Goal: Information Seeking & Learning: Find specific fact

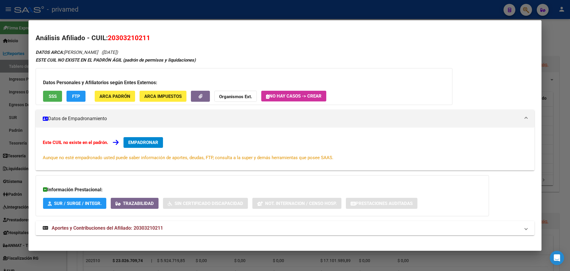
click at [133, 11] on div at bounding box center [285, 135] width 570 height 271
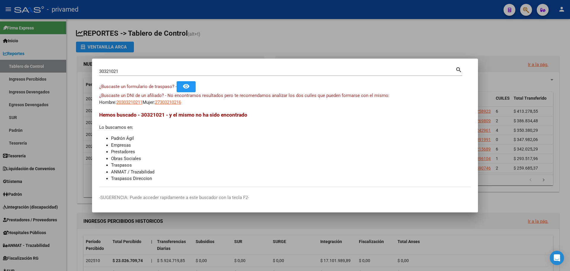
click at [282, 35] on div at bounding box center [285, 135] width 570 height 271
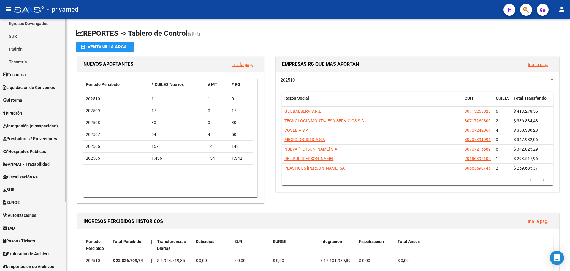
scroll to position [96, 0]
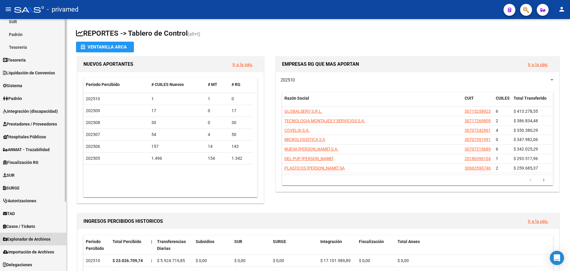
click at [42, 239] on span "Explorador de Archivos" at bounding box center [27, 239] width 48 height 7
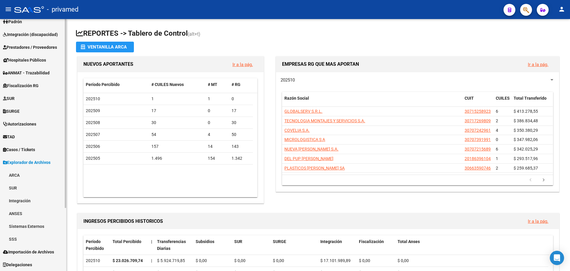
scroll to position [83, 0]
click at [29, 239] on link "SSS" at bounding box center [33, 238] width 66 height 13
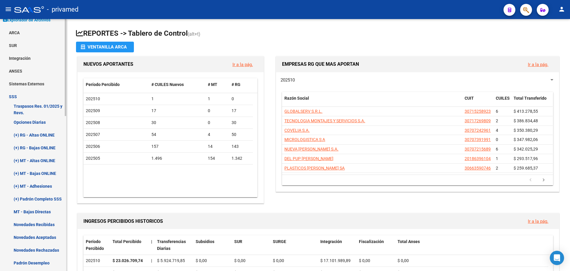
scroll to position [231, 0]
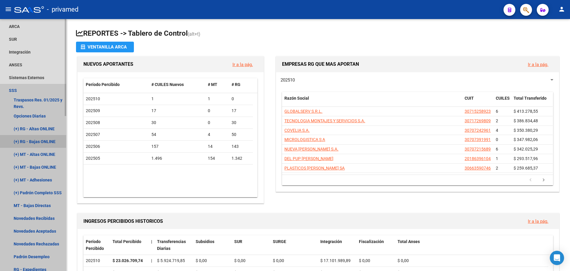
click at [38, 141] on link "(+) RG - Bajas ONLINE" at bounding box center [33, 141] width 66 height 13
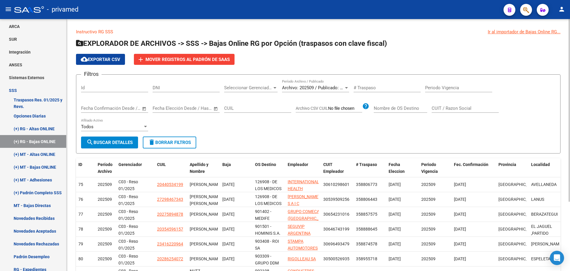
click at [321, 89] on span "Archivo: 202509 / Publicado: 202508" at bounding box center [318, 87] width 72 height 5
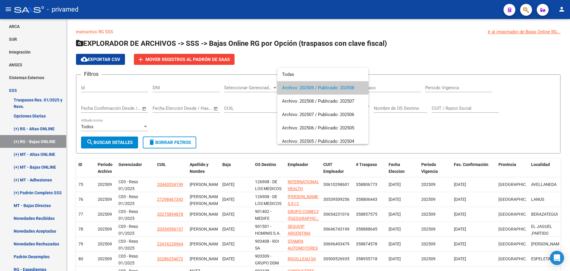
click at [347, 88] on span "Archivo: 202509 / Publicado: 202508" at bounding box center [323, 87] width 82 height 13
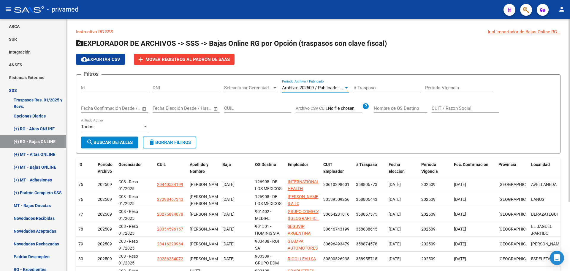
click at [112, 145] on span "search Buscar Detalles" at bounding box center [109, 142] width 46 height 5
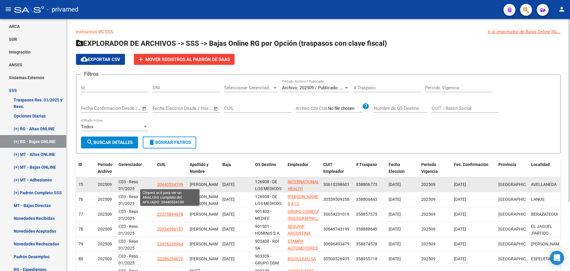
click at [171, 184] on span "20440534199" at bounding box center [170, 184] width 26 height 5
type textarea "20440534199"
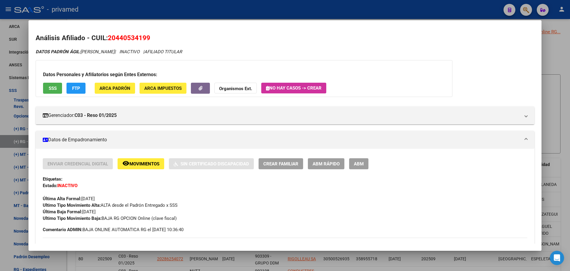
click at [178, 10] on div at bounding box center [285, 135] width 570 height 271
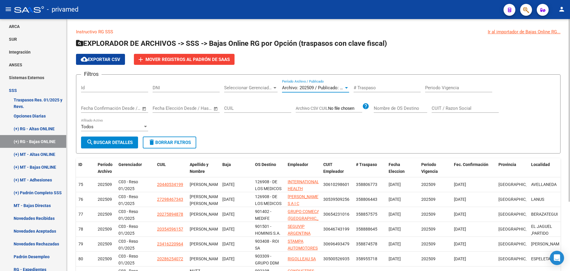
click at [326, 87] on span "Archivo: 202509 / Publicado: 202508" at bounding box center [318, 87] width 72 height 5
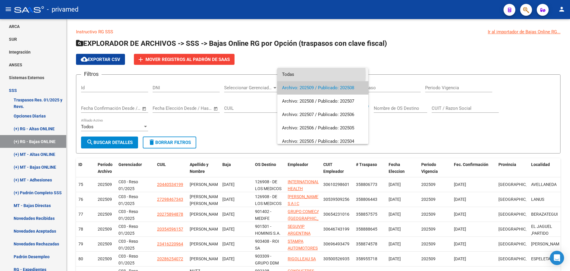
click at [295, 75] on span "Todas" at bounding box center [323, 74] width 82 height 13
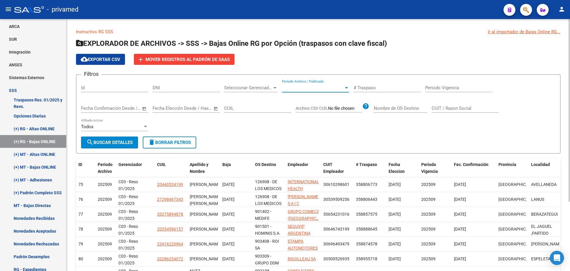
click at [304, 88] on span "Período Archivo / Publicado" at bounding box center [313, 87] width 62 height 5
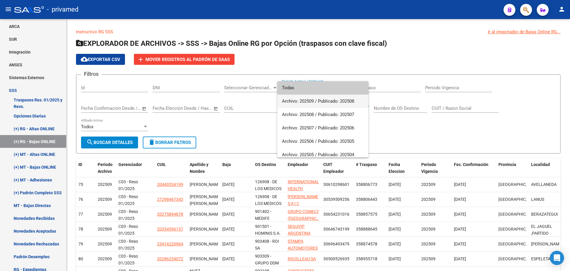
click at [308, 100] on span "Archivo: 202509 / Publicado: 202508" at bounding box center [323, 100] width 82 height 13
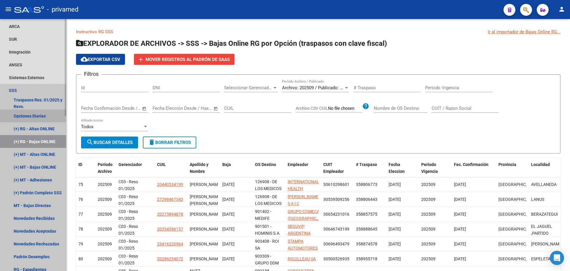
click at [39, 115] on link "Opciones Diarias" at bounding box center [33, 115] width 66 height 13
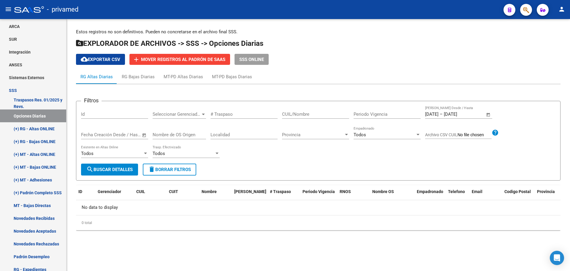
click at [121, 162] on div "Todos Existente en Altas Online" at bounding box center [114, 154] width 67 height 18
click at [114, 169] on span "search Buscar Detalles" at bounding box center [109, 169] width 46 height 5
click at [47, 129] on link "(+) RG - Altas ONLINE" at bounding box center [33, 128] width 66 height 13
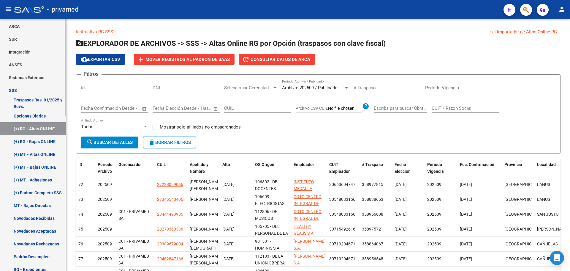
click at [40, 141] on link "(+) RG - Bajas ONLINE" at bounding box center [33, 141] width 66 height 13
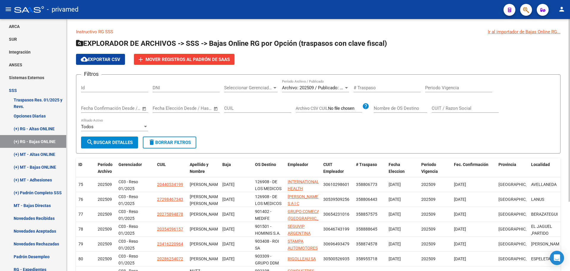
click at [309, 86] on span "Archivo: 202509 / Publicado: 202508" at bounding box center [318, 87] width 72 height 5
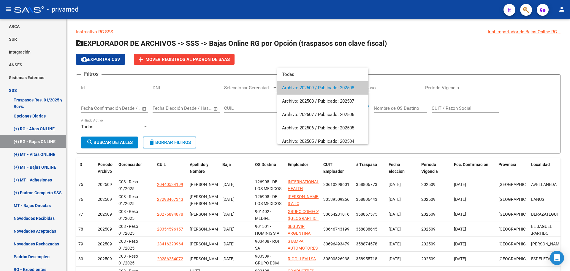
click at [309, 88] on span "Archivo: 202509 / Publicado: 202508" at bounding box center [323, 87] width 82 height 13
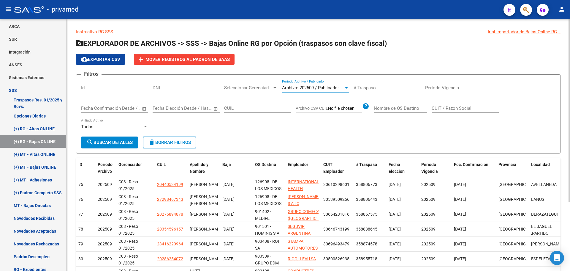
click at [347, 87] on div at bounding box center [346, 87] width 3 height 1
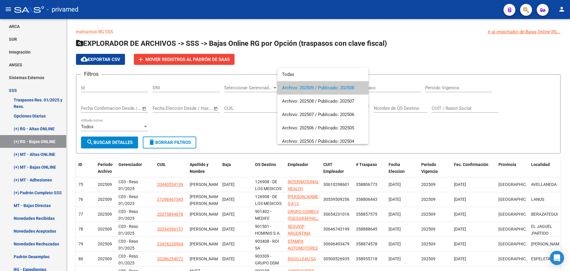
click at [106, 143] on div at bounding box center [285, 135] width 570 height 271
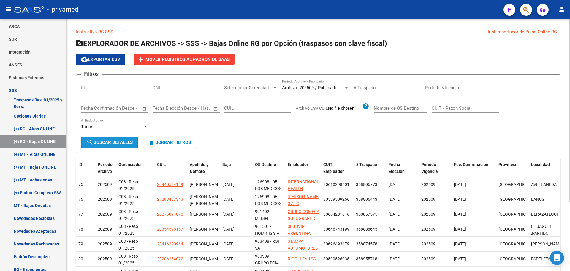
click at [108, 139] on button "search Buscar Detalles" at bounding box center [109, 142] width 57 height 12
click at [284, 138] on form "Filtros Id DNI Seleccionar Gerenciador Seleccionar Gerenciador Archivo: 202509 …" at bounding box center [318, 113] width 485 height 79
click at [531, 12] on button "button" at bounding box center [526, 10] width 12 height 12
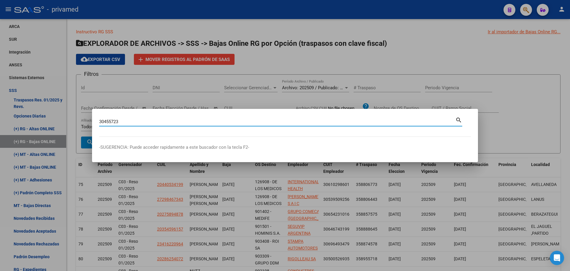
type input "30455723"
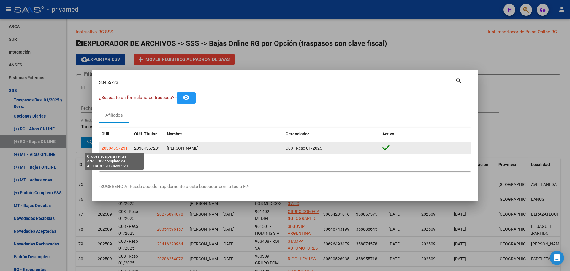
click at [109, 146] on span "20304557231" at bounding box center [115, 148] width 26 height 5
type textarea "20304557231"
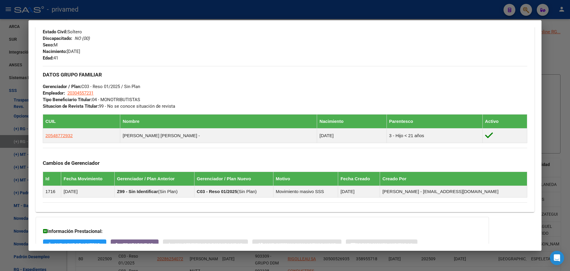
scroll to position [267, 0]
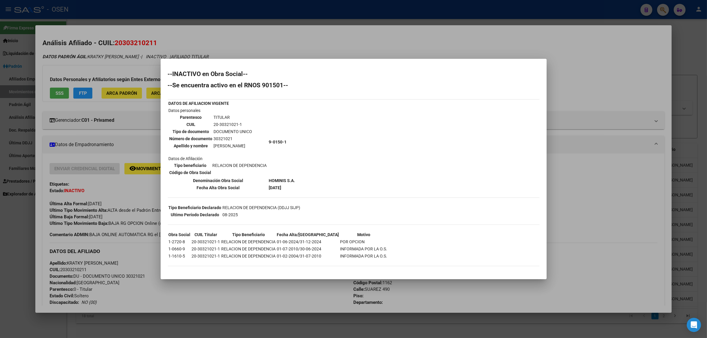
click at [307, 17] on div at bounding box center [353, 169] width 707 height 338
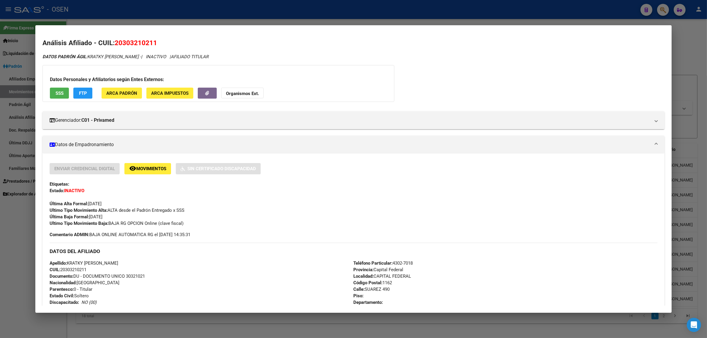
click at [277, 12] on div at bounding box center [353, 169] width 707 height 338
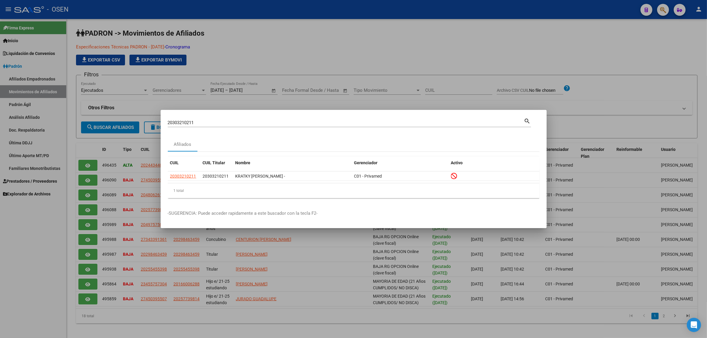
click at [288, 24] on div at bounding box center [353, 169] width 707 height 338
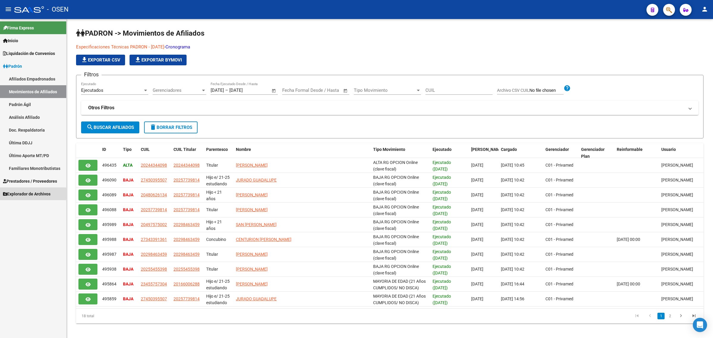
click at [25, 194] on span "Explorador de Archivos" at bounding box center [27, 194] width 48 height 7
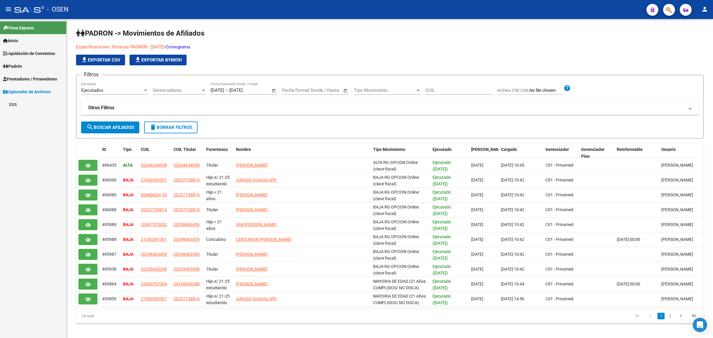
click at [16, 105] on link "SSS" at bounding box center [33, 104] width 66 height 13
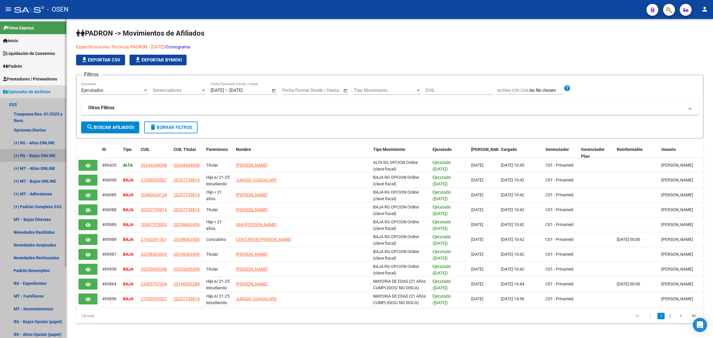
click at [48, 156] on link "(+) RG - Bajas ONLINE" at bounding box center [33, 155] width 66 height 13
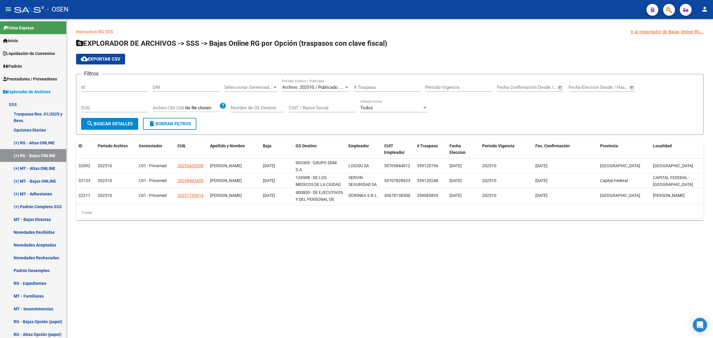
click at [330, 85] on span "Archivo: 202510 / Publicado: 202509" at bounding box center [318, 87] width 72 height 5
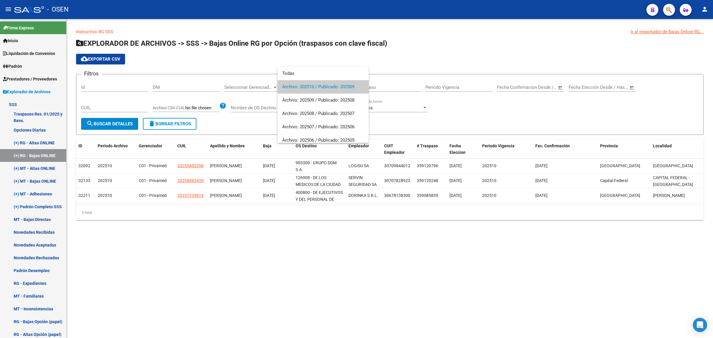
click at [423, 62] on div at bounding box center [356, 169] width 713 height 338
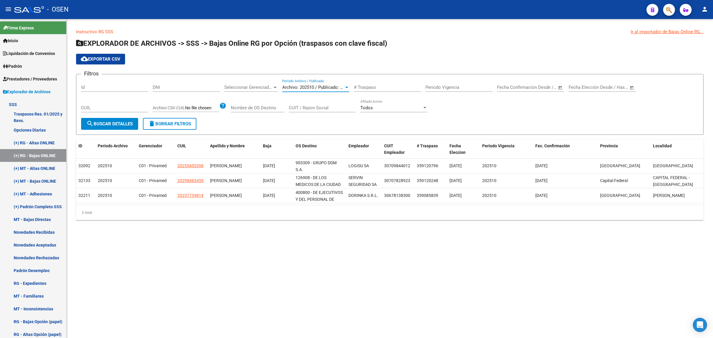
click at [302, 88] on span "Archivo: 202510 / Publicado: 202509" at bounding box center [318, 87] width 72 height 5
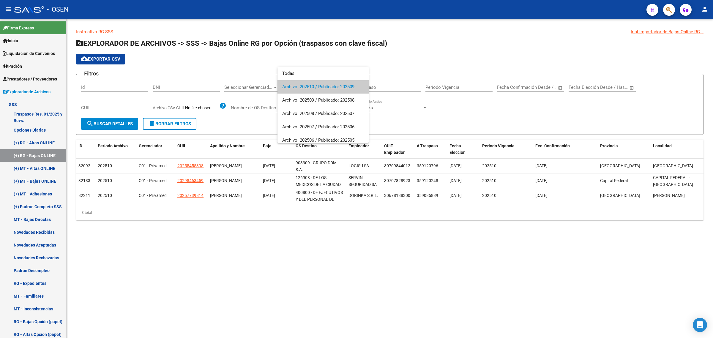
click at [437, 45] on div at bounding box center [356, 169] width 713 height 338
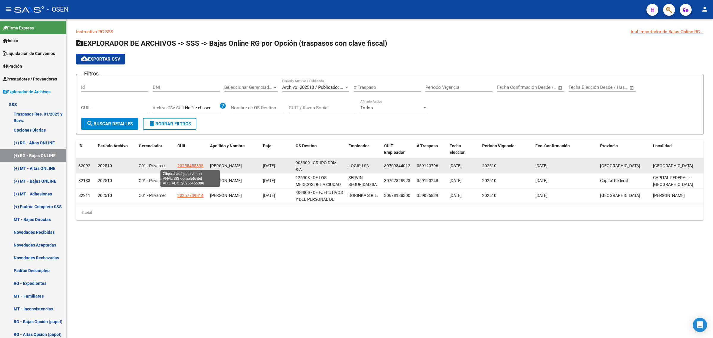
click at [182, 164] on span "20255455398" at bounding box center [190, 165] width 26 height 5
type textarea "20255455398"
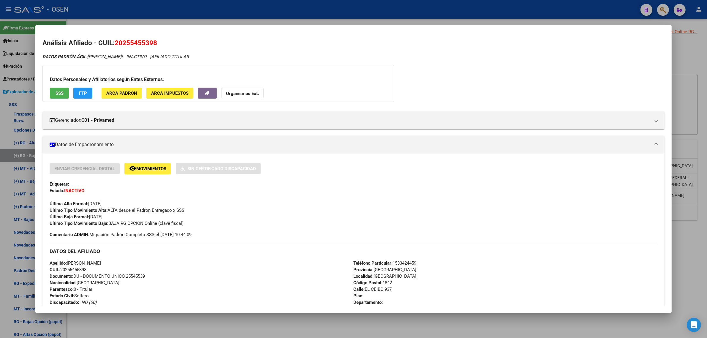
click at [143, 169] on span "Movimientos" at bounding box center [151, 168] width 30 height 5
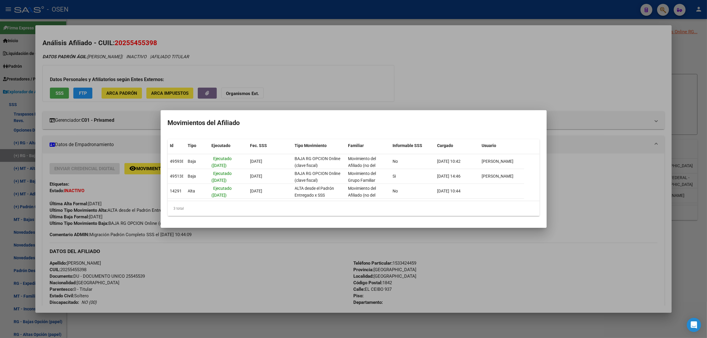
click at [366, 66] on div at bounding box center [353, 169] width 707 height 338
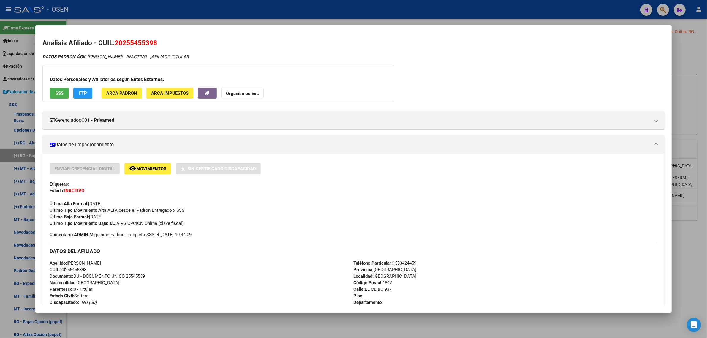
click at [282, 10] on div at bounding box center [353, 169] width 707 height 338
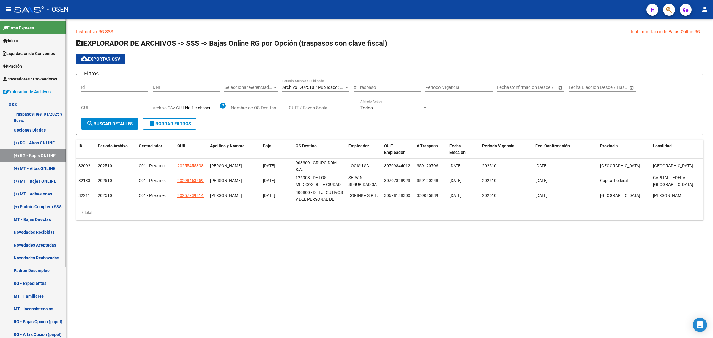
click at [32, 91] on span "Explorador de Archivos" at bounding box center [27, 92] width 48 height 7
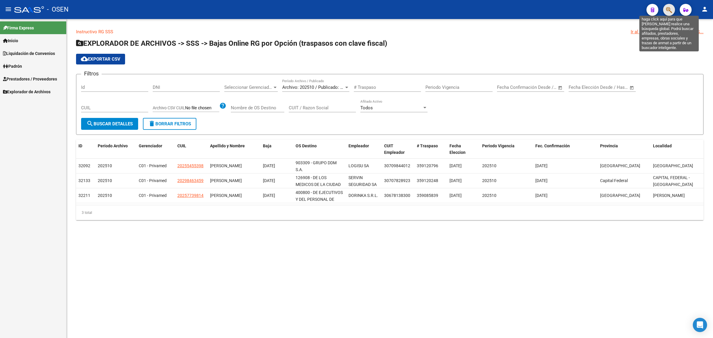
click at [669, 11] on icon "button" at bounding box center [669, 10] width 6 height 7
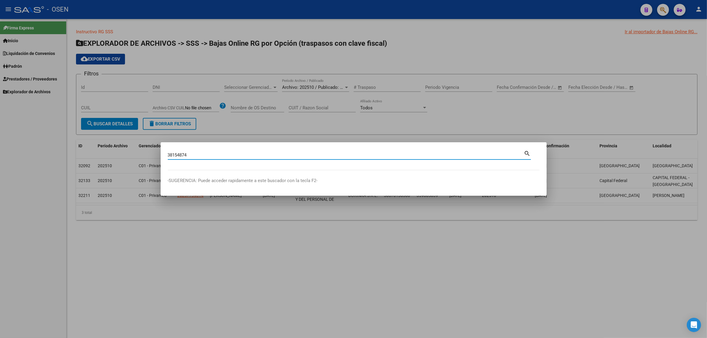
type input "38154874"
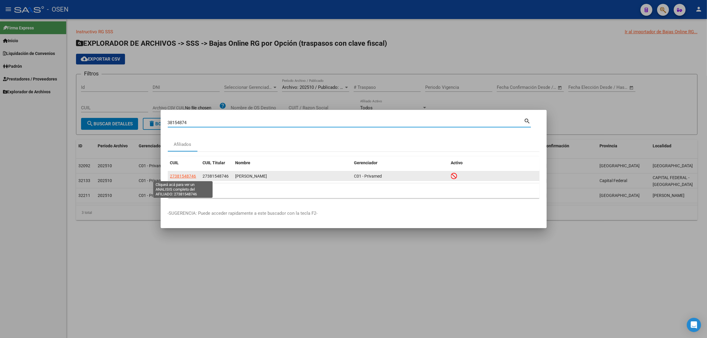
click at [182, 178] on span "27381548746" at bounding box center [183, 176] width 26 height 5
type textarea "27381548746"
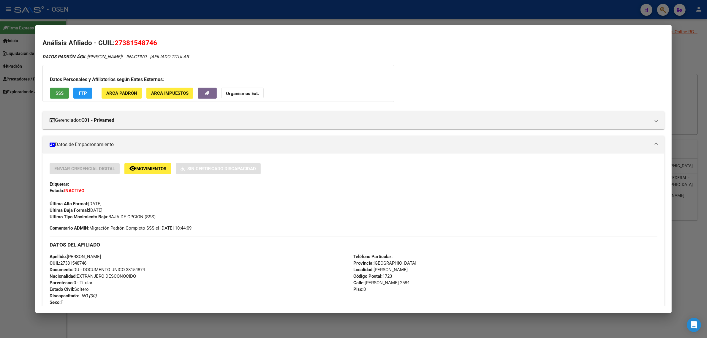
click at [60, 94] on span "SSS" at bounding box center [60, 93] width 8 height 5
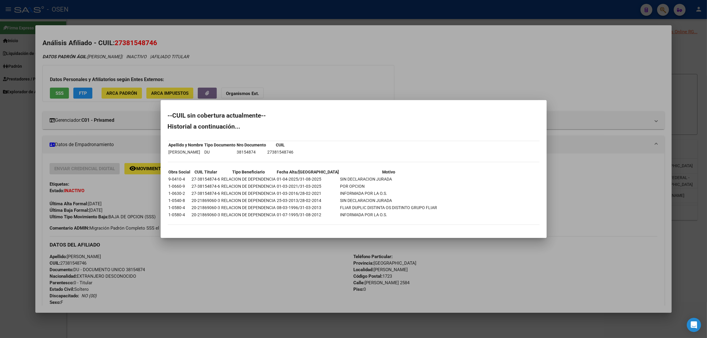
click at [304, 12] on div at bounding box center [353, 169] width 707 height 338
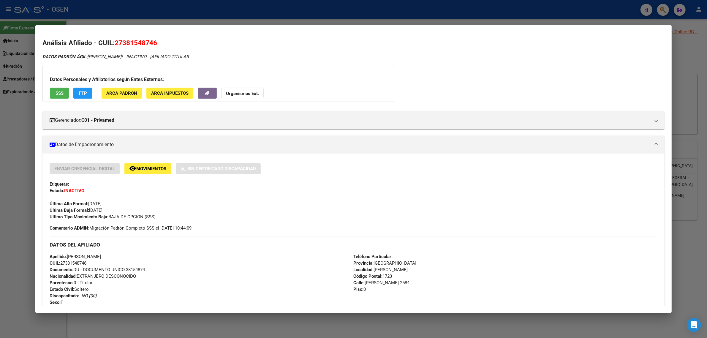
click at [304, 12] on div at bounding box center [353, 169] width 707 height 338
